Goal: Task Accomplishment & Management: Manage account settings

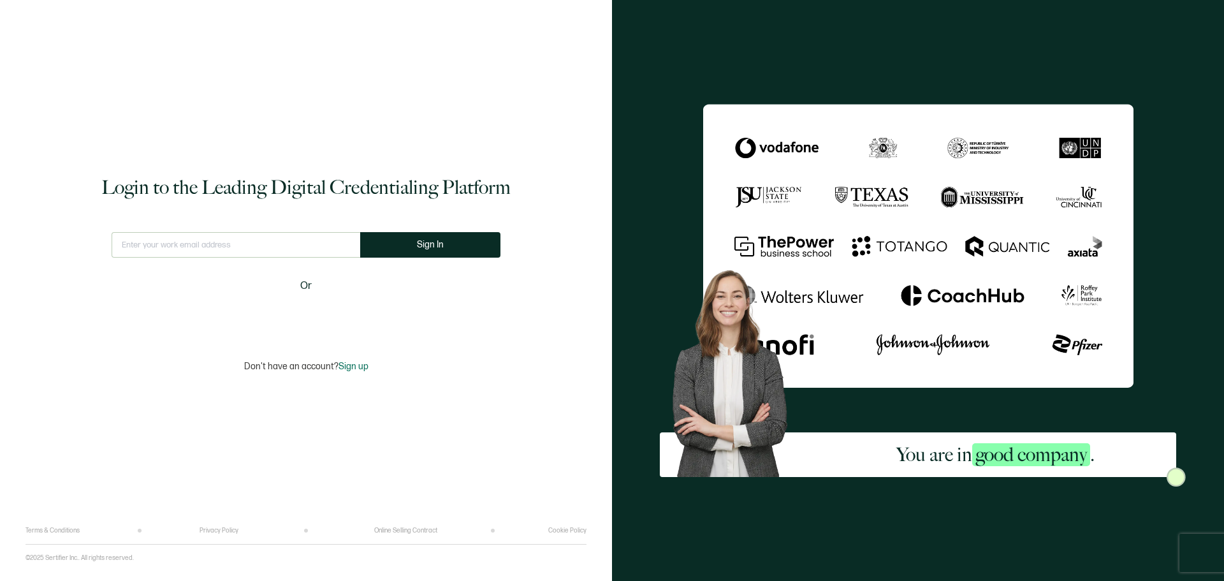
click at [185, 246] on input "text" at bounding box center [236, 245] width 249 height 26
type input "[EMAIL_ADDRESS][DOMAIN_NAME]"
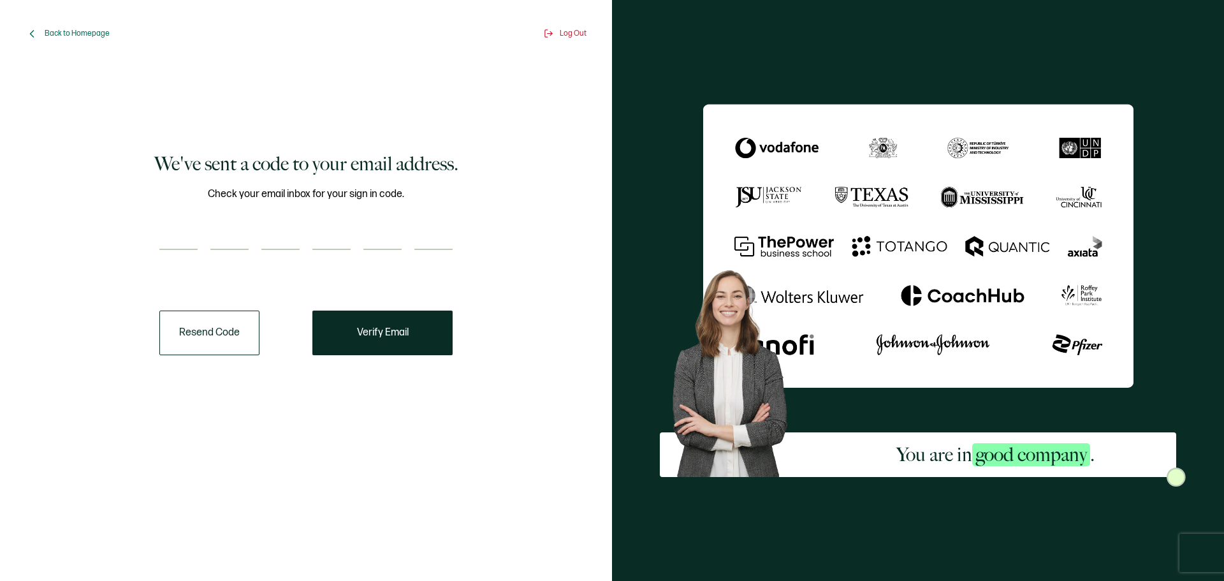
click at [289, 490] on div "We've sent a code to your email address. Check your email inbox for your sign i…" at bounding box center [306, 305] width 561 height 514
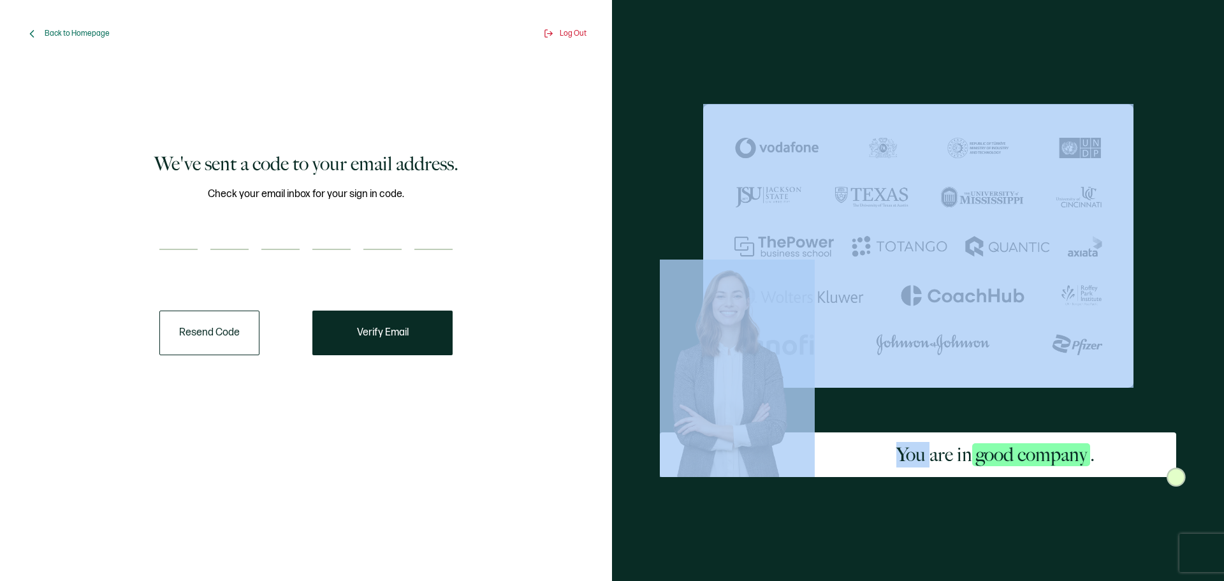
click at [289, 490] on div "We've sent a code to your email address. Check your email inbox for your sign i…" at bounding box center [306, 305] width 561 height 514
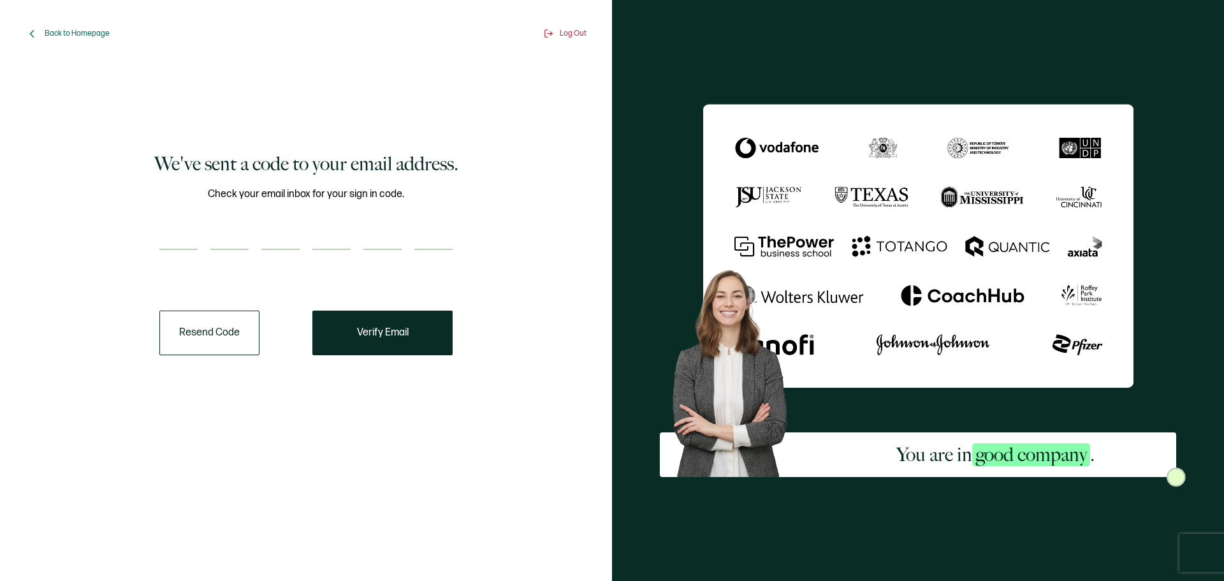
click at [289, 490] on div "We've sent a code to your email address. Check your email inbox for your sign i…" at bounding box center [306, 305] width 561 height 514
paste input "6"
type input "6"
type input "9"
type input "0"
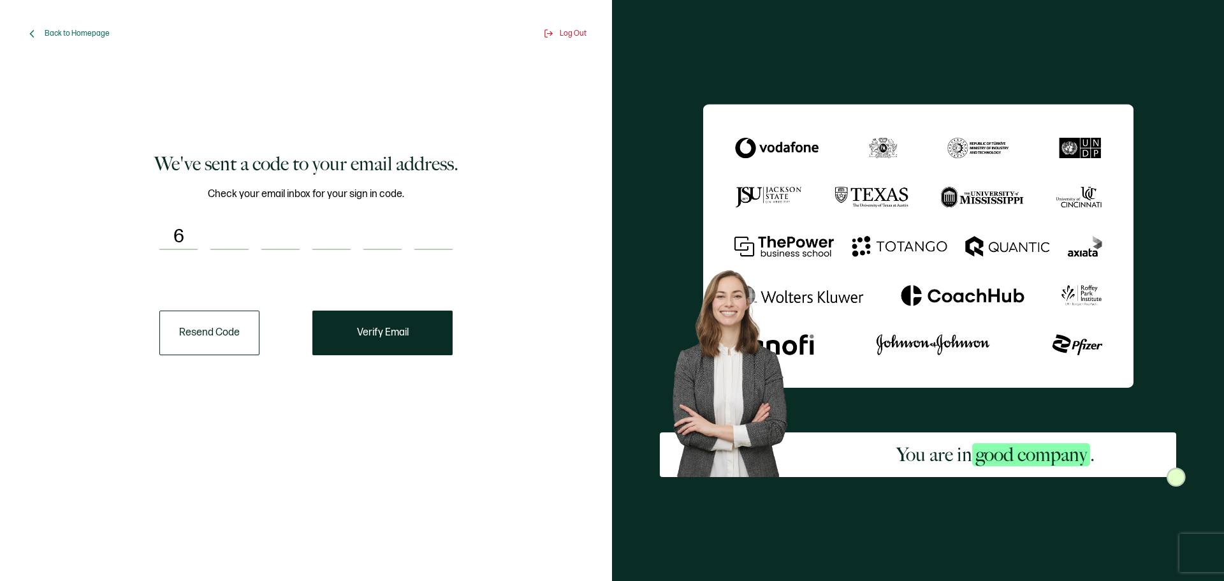
type input "9"
type input "0"
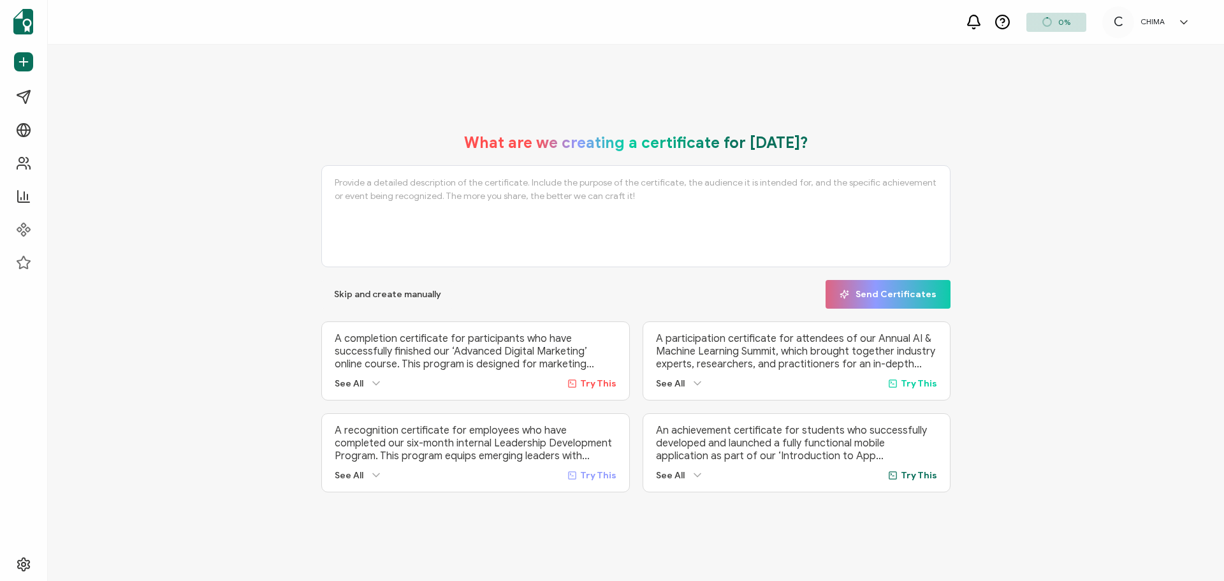
click at [411, 332] on p "A completion certificate for participants who have successfully finished our ‘A…" at bounding box center [476, 351] width 282 height 38
click at [58, 559] on span "Settings" at bounding box center [55, 564] width 34 height 13
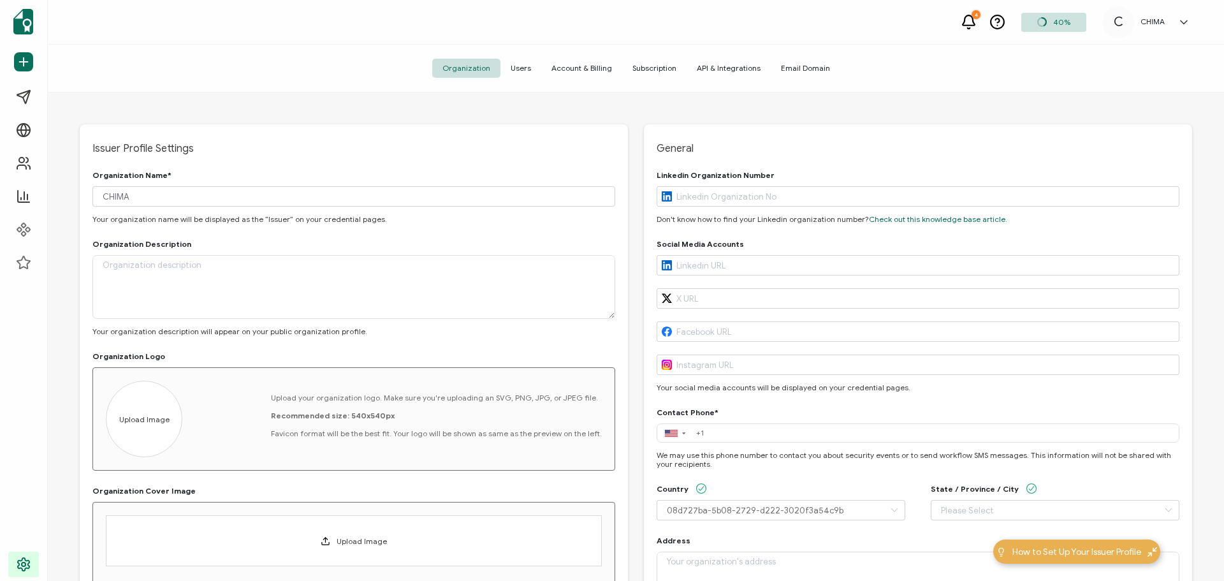
type input "[GEOGRAPHIC_DATA]"
click at [721, 68] on span "API & Integrations" at bounding box center [729, 68] width 84 height 19
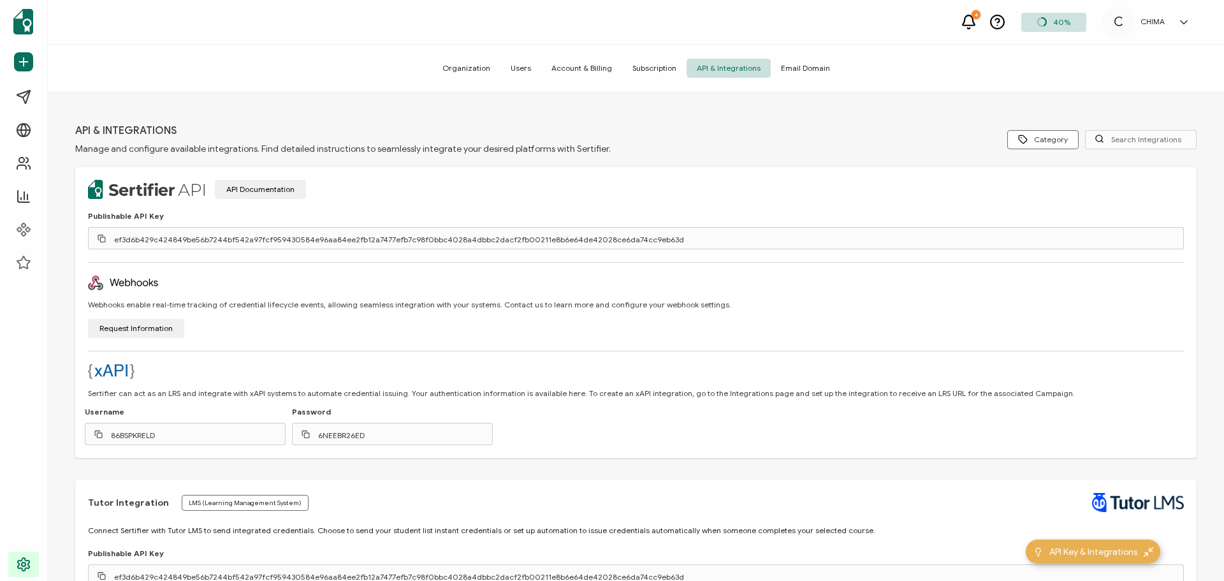
drag, startPoint x: 667, startPoint y: 241, endPoint x: 111, endPoint y: 240, distance: 556.1
click at [111, 240] on div "ef3d6b429c424849be56b7244bf542a97fcf959430584e96aa84ee2fb12a7477efb7c98f0bbc402…" at bounding box center [636, 238] width 1096 height 22
copy div "ef3d6b429c424849be56b7244bf542a97fcf959430584e96aa84ee2fb12a7477efb7c98f0bbc402…"
drag, startPoint x: 131, startPoint y: 239, endPoint x: 458, endPoint y: 281, distance: 329.2
click at [458, 281] on div "Webhooks enable real-time tracking of credential lifecycle events, allowing sea…" at bounding box center [636, 300] width 1096 height 76
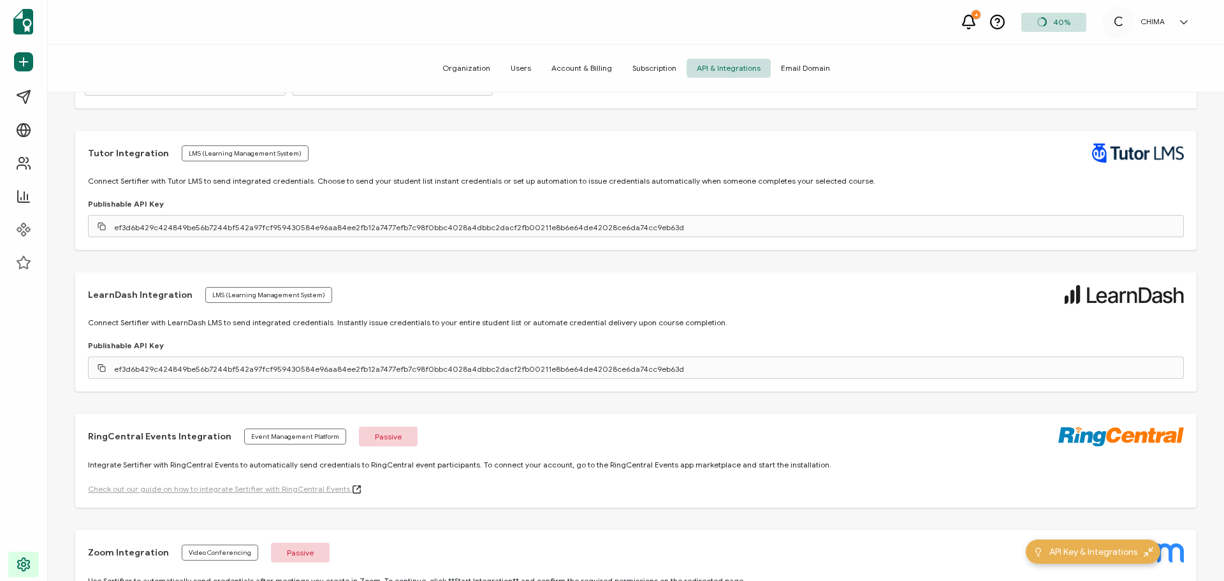
scroll to position [383, 0]
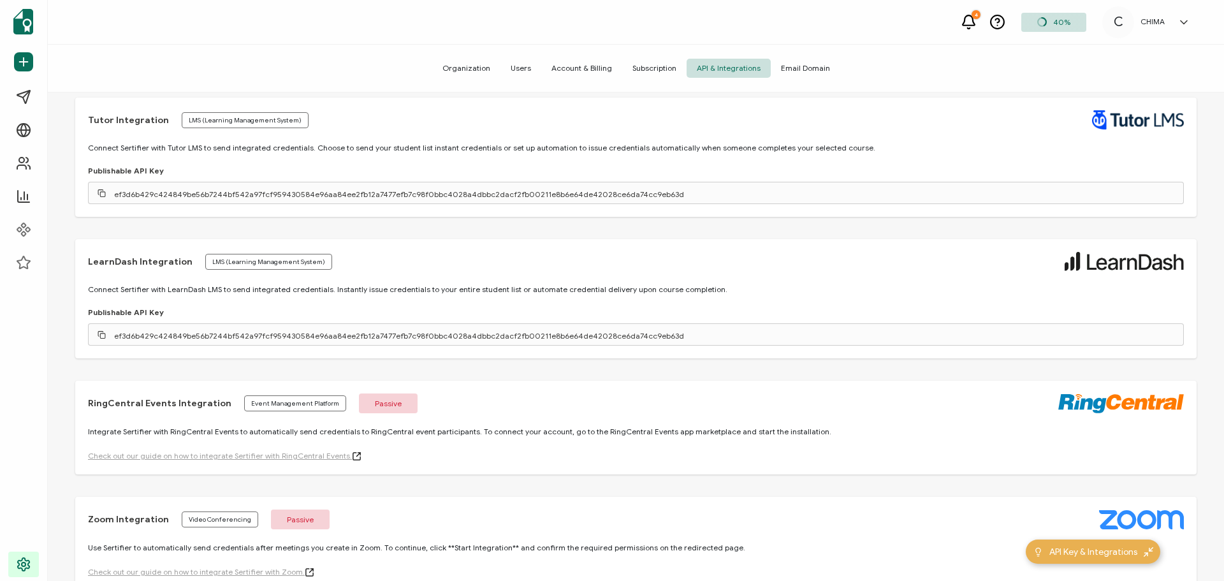
click at [670, 339] on div "ef3d6b429c424849be56b7244bf542a97fcf959430584e96aa84ee2fb12a7477efb7c98f0bbc402…" at bounding box center [636, 334] width 1096 height 22
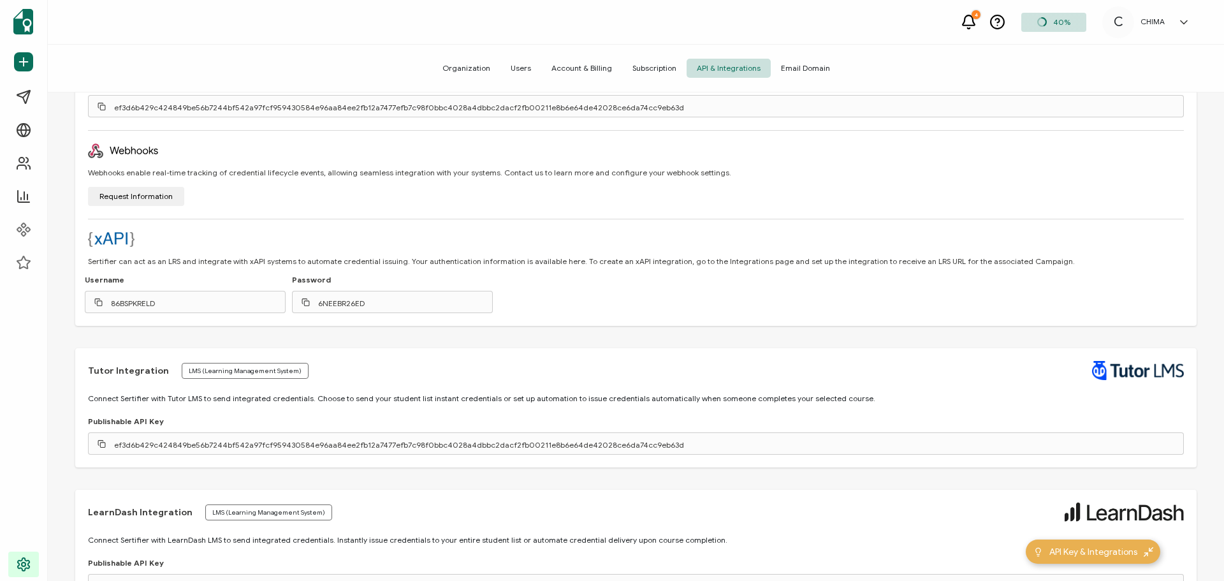
scroll to position [0, 0]
